Goal: Check status: Check status

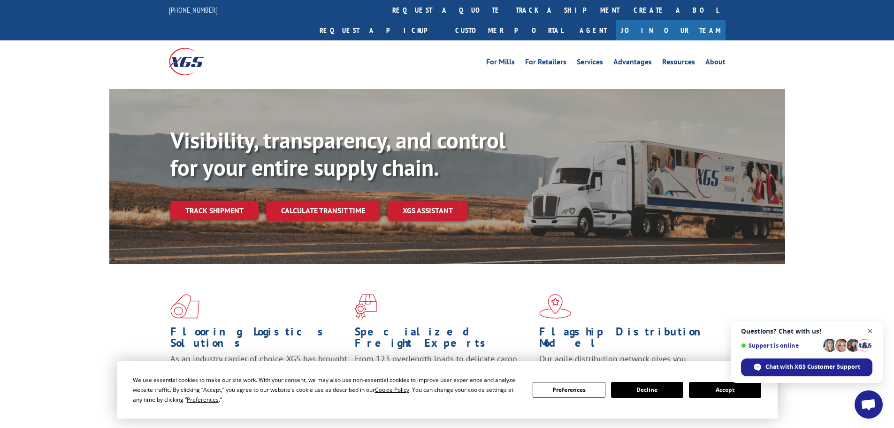
click at [872, 325] on span "Open chat" at bounding box center [870, 331] width 12 height 12
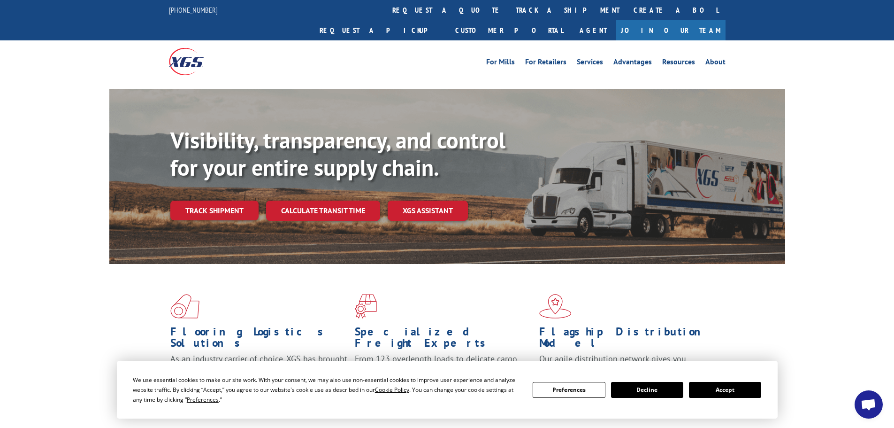
click at [726, 388] on button "Accept" at bounding box center [725, 390] width 72 height 16
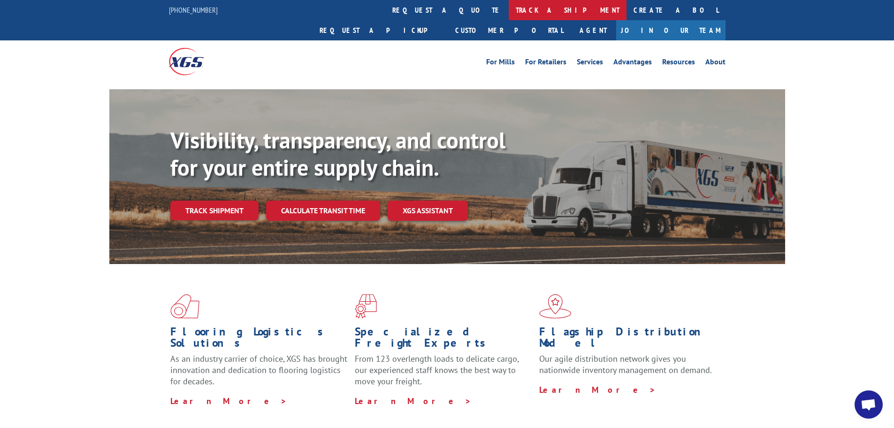
click at [509, 14] on link "track a shipment" at bounding box center [568, 10] width 118 height 20
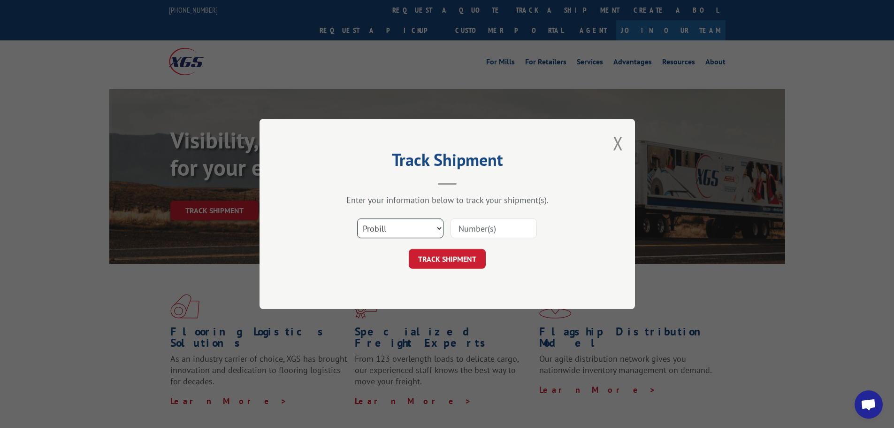
click at [441, 228] on select "Select category... Probill BOL PO" at bounding box center [400, 228] width 86 height 20
select select "bol"
click at [357, 218] on select "Select category... Probill BOL PO" at bounding box center [400, 228] width 86 height 20
click at [472, 235] on input at bounding box center [494, 228] width 86 height 20
paste input "5120822"
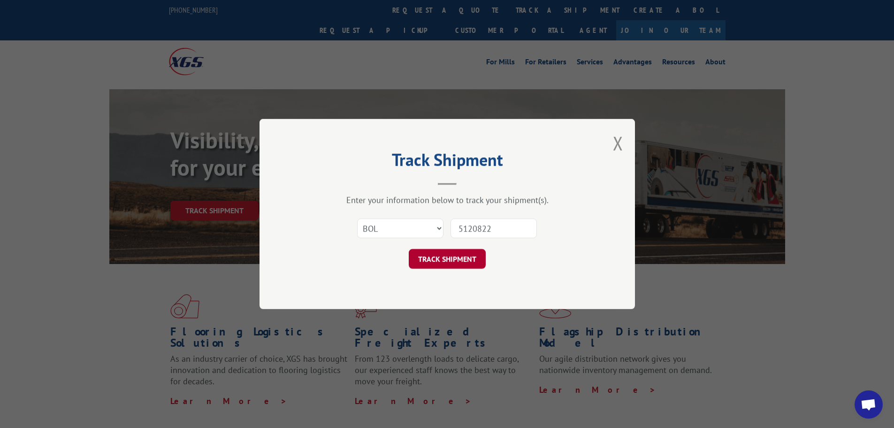
type input "5120822"
click at [439, 261] on button "TRACK SHIPMENT" at bounding box center [447, 259] width 77 height 20
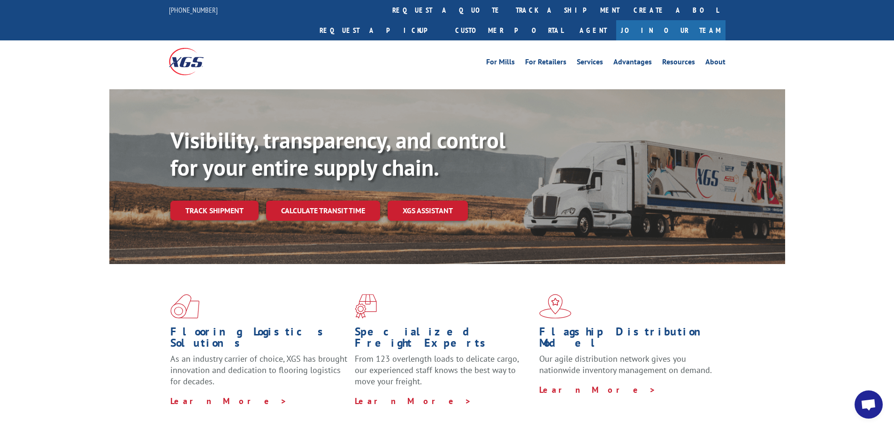
click at [509, 9] on link "track a shipment" at bounding box center [568, 10] width 118 height 20
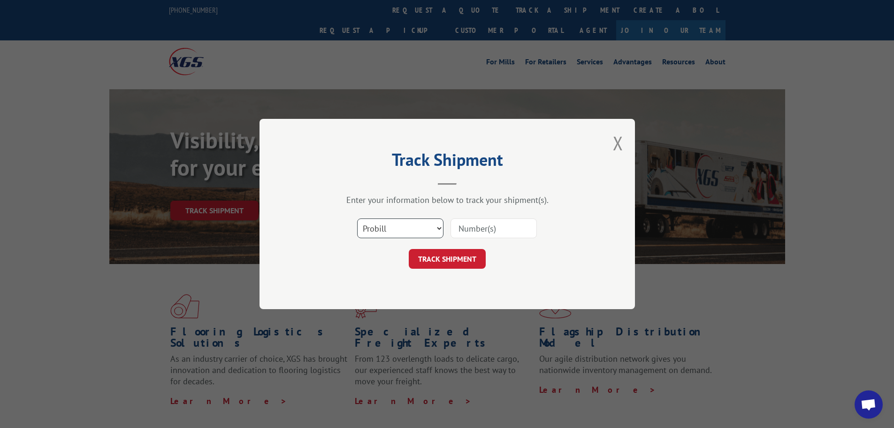
click at [439, 224] on select "Select category... Probill BOL PO" at bounding box center [400, 228] width 86 height 20
select select "bol"
click at [357, 218] on select "Select category... Probill BOL PO" at bounding box center [400, 228] width 86 height 20
click at [465, 231] on input at bounding box center [494, 228] width 86 height 20
paste input "6013356"
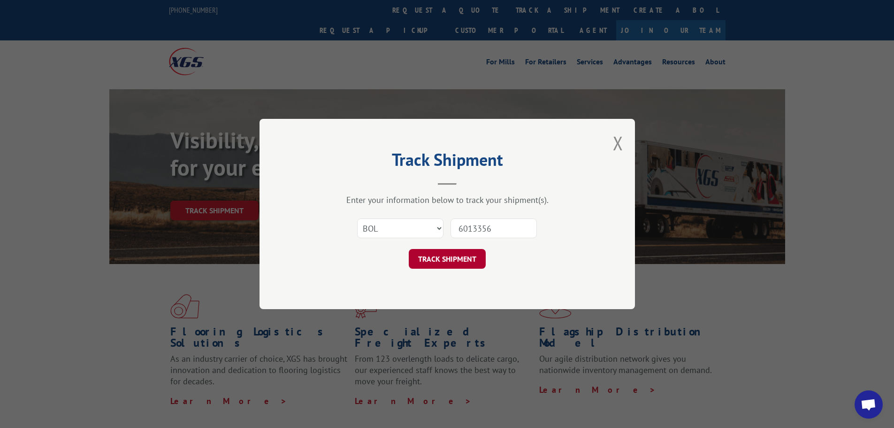
type input "6013356"
click at [449, 257] on button "TRACK SHIPMENT" at bounding box center [447, 259] width 77 height 20
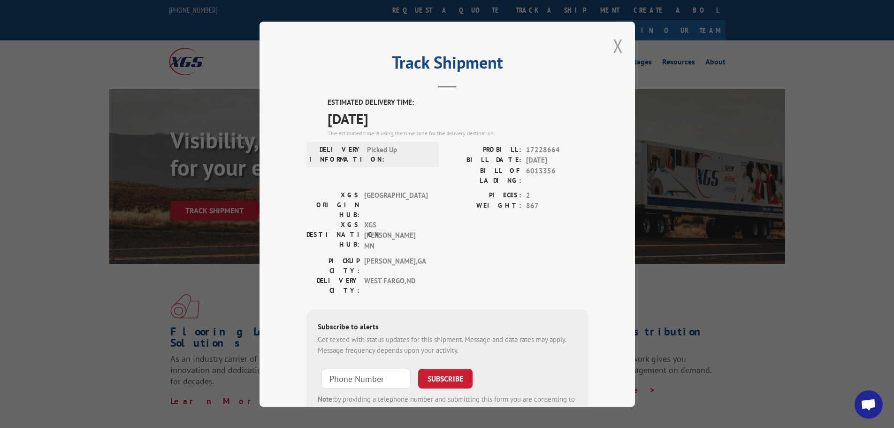
click at [617, 46] on button "Close modal" at bounding box center [618, 45] width 10 height 25
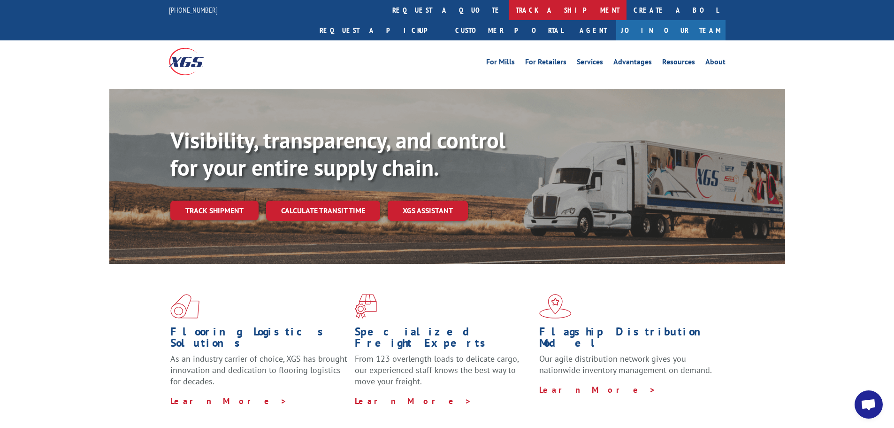
click at [509, 7] on link "track a shipment" at bounding box center [568, 10] width 118 height 20
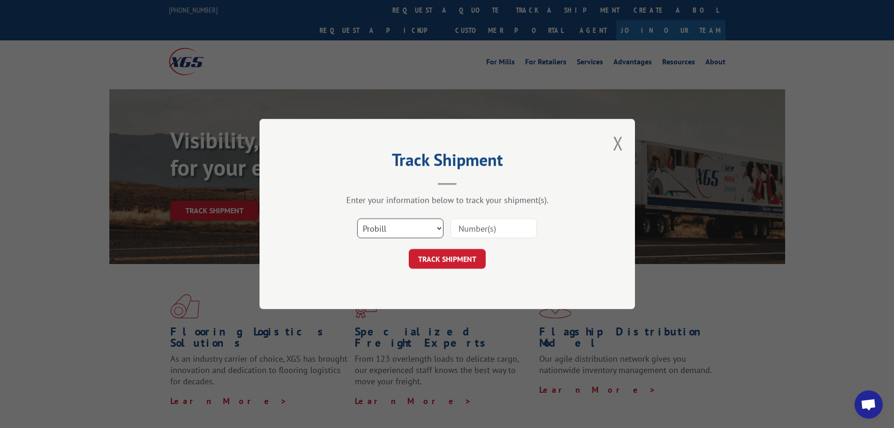
click at [436, 228] on select "Select category... Probill BOL PO" at bounding box center [400, 228] width 86 height 20
select select "bol"
click at [357, 218] on select "Select category... Probill BOL PO" at bounding box center [400, 228] width 86 height 20
click at [482, 233] on input at bounding box center [494, 228] width 86 height 20
paste input "5120822"
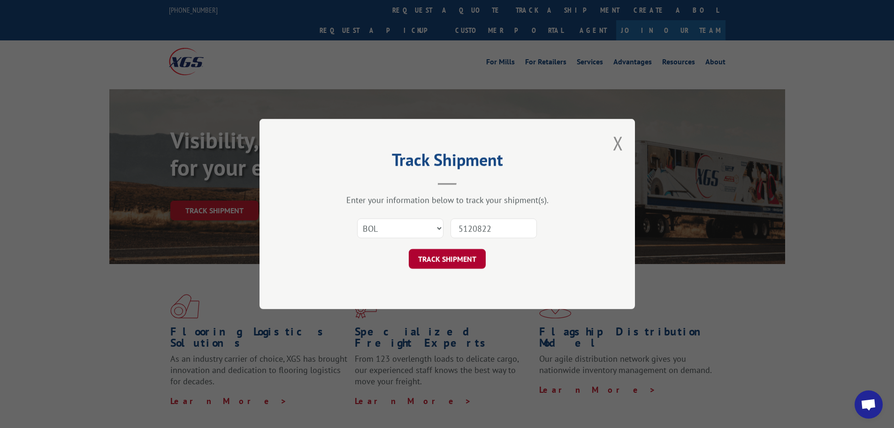
type input "5120822"
click at [437, 260] on button "TRACK SHIPMENT" at bounding box center [447, 259] width 77 height 20
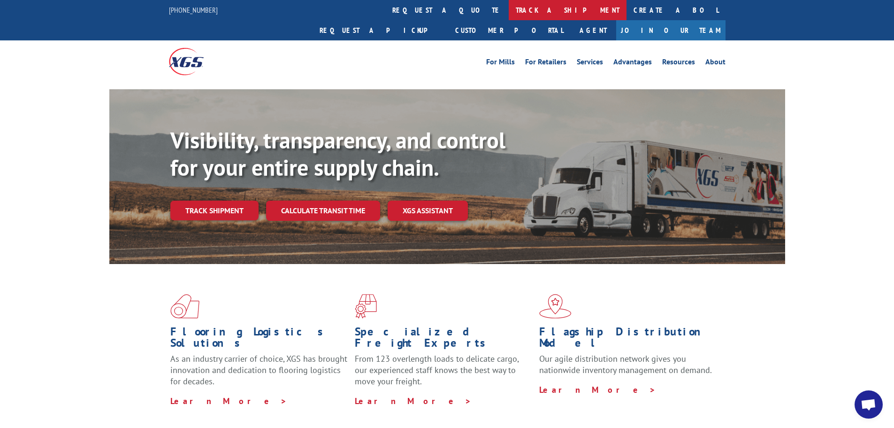
click at [509, 6] on link "track a shipment" at bounding box center [568, 10] width 118 height 20
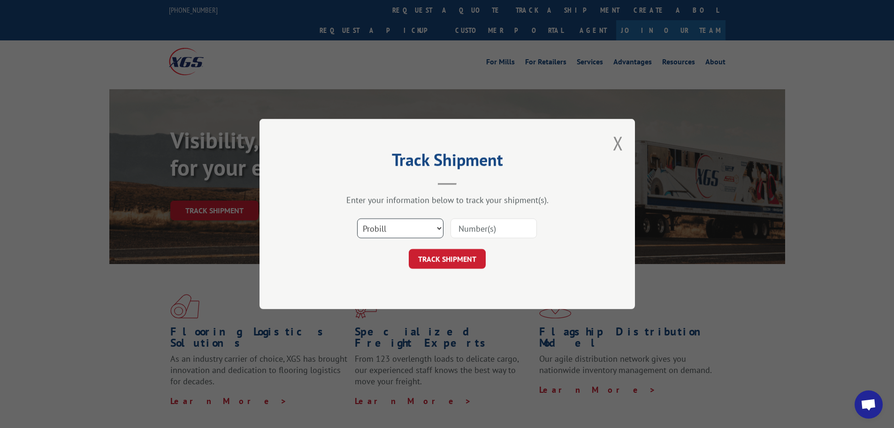
drag, startPoint x: 438, startPoint y: 224, endPoint x: 432, endPoint y: 229, distance: 8.1
click at [438, 224] on select "Select category... Probill BOL PO" at bounding box center [400, 228] width 86 height 20
select select "bol"
click at [357, 218] on select "Select category... Probill BOL PO" at bounding box center [400, 228] width 86 height 20
click at [492, 229] on input at bounding box center [494, 228] width 86 height 20
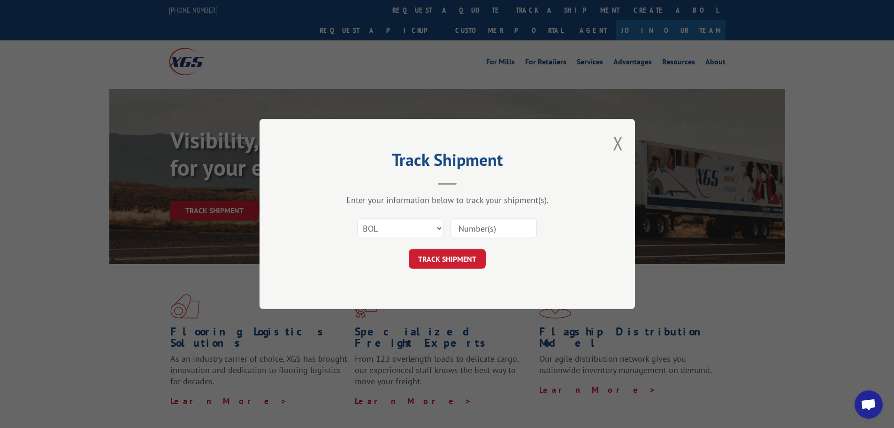
paste input "6013356"
type input "6013356"
click at [444, 257] on button "TRACK SHIPMENT" at bounding box center [447, 259] width 77 height 20
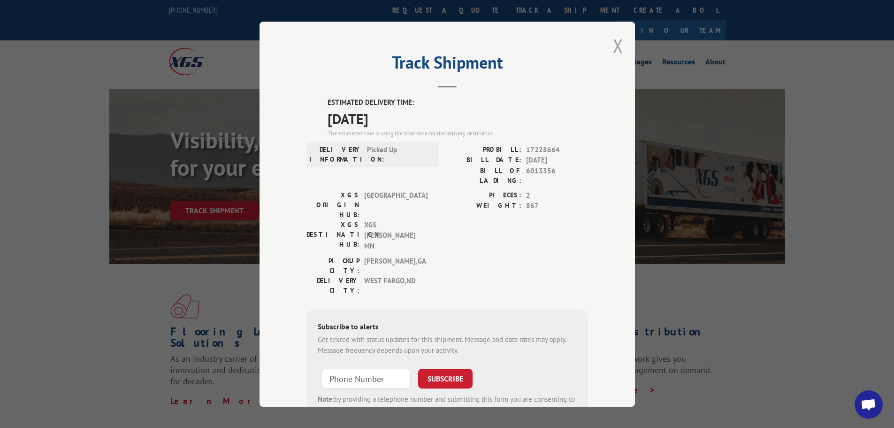
click at [614, 46] on button "Close modal" at bounding box center [618, 45] width 10 height 25
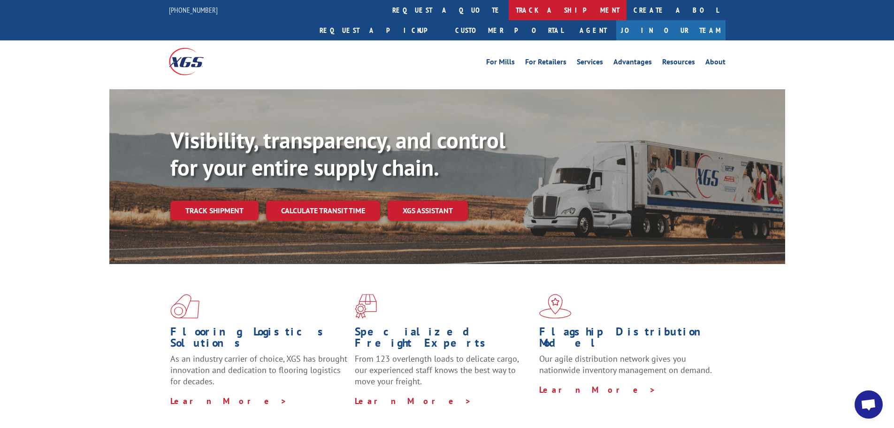
click at [509, 11] on link "track a shipment" at bounding box center [568, 10] width 118 height 20
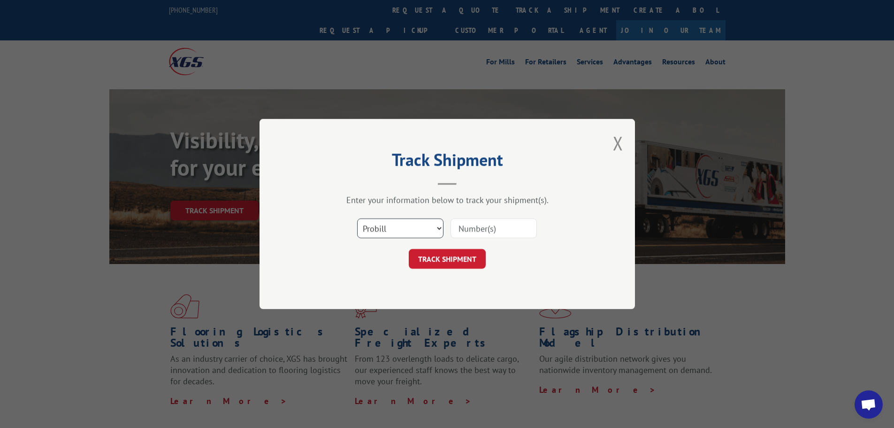
click at [438, 229] on select "Select category... Probill BOL PO" at bounding box center [400, 228] width 86 height 20
select select "bol"
click at [357, 218] on select "Select category... Probill BOL PO" at bounding box center [400, 228] width 86 height 20
click at [478, 226] on input at bounding box center [494, 228] width 86 height 20
paste input "5120822"
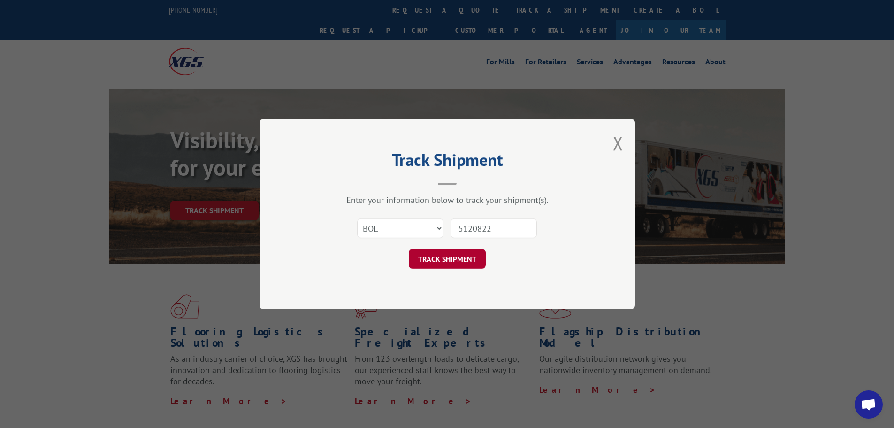
type input "5120822"
click at [427, 255] on button "TRACK SHIPMENT" at bounding box center [447, 259] width 77 height 20
